Goal: Go to known website: Access a specific website the user already knows

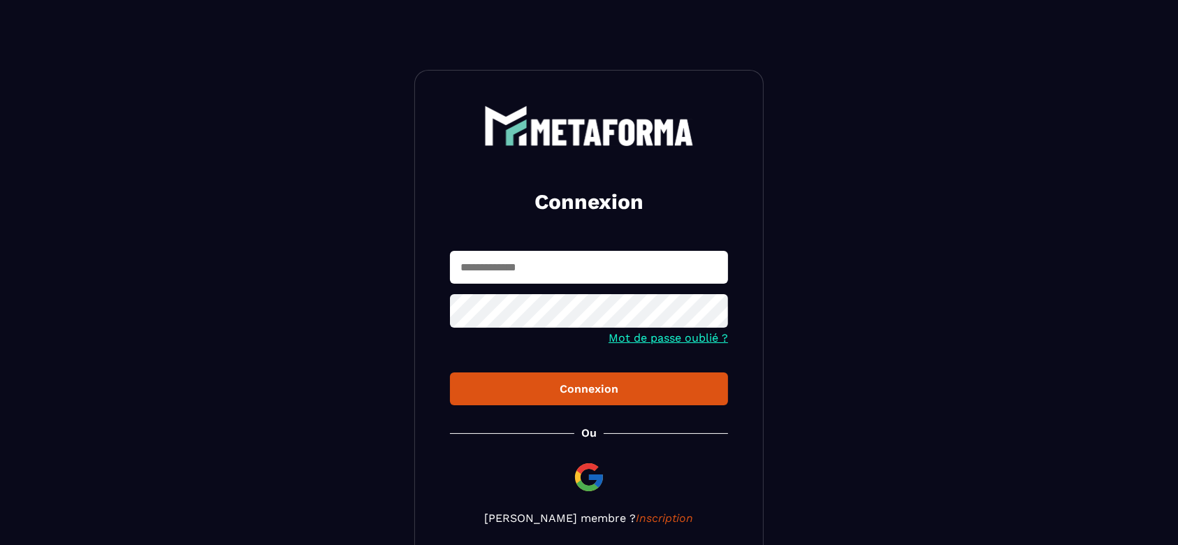
click at [581, 482] on img at bounding box center [589, 477] width 34 height 34
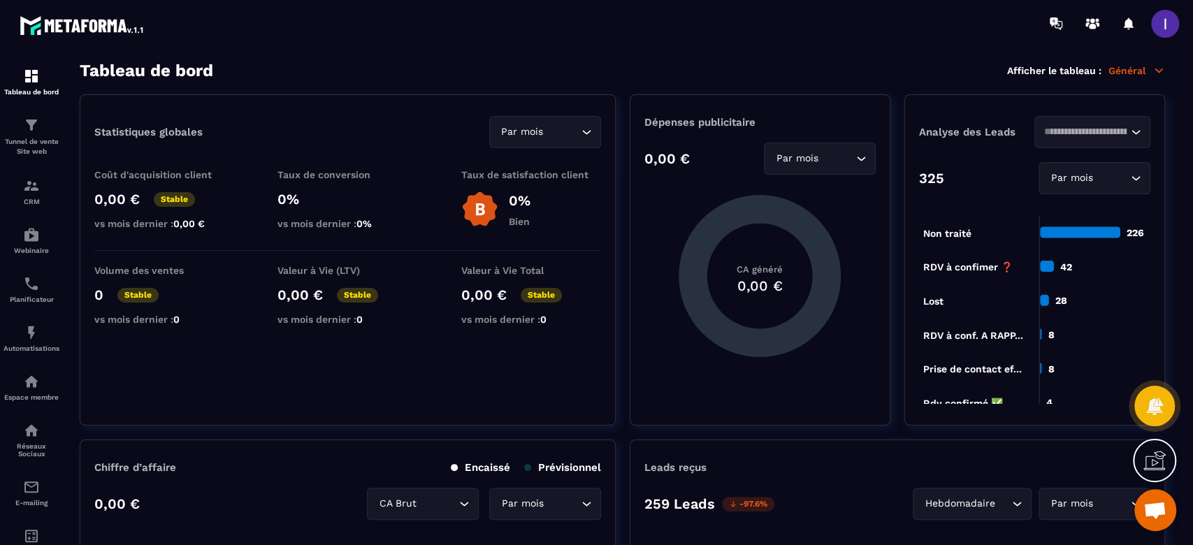
scroll to position [1105, 0]
click at [23, 286] on img at bounding box center [31, 283] width 17 height 17
